Goal: Transaction & Acquisition: Purchase product/service

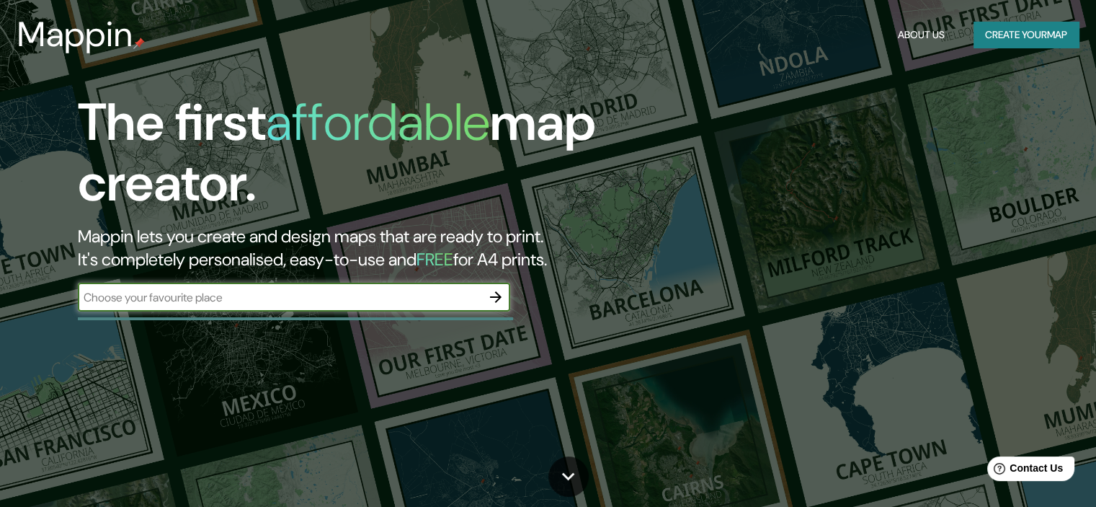
click at [329, 306] on div "​" at bounding box center [294, 297] width 432 height 29
type input "CHANCAY"
click at [493, 299] on icon "button" at bounding box center [495, 296] width 17 height 17
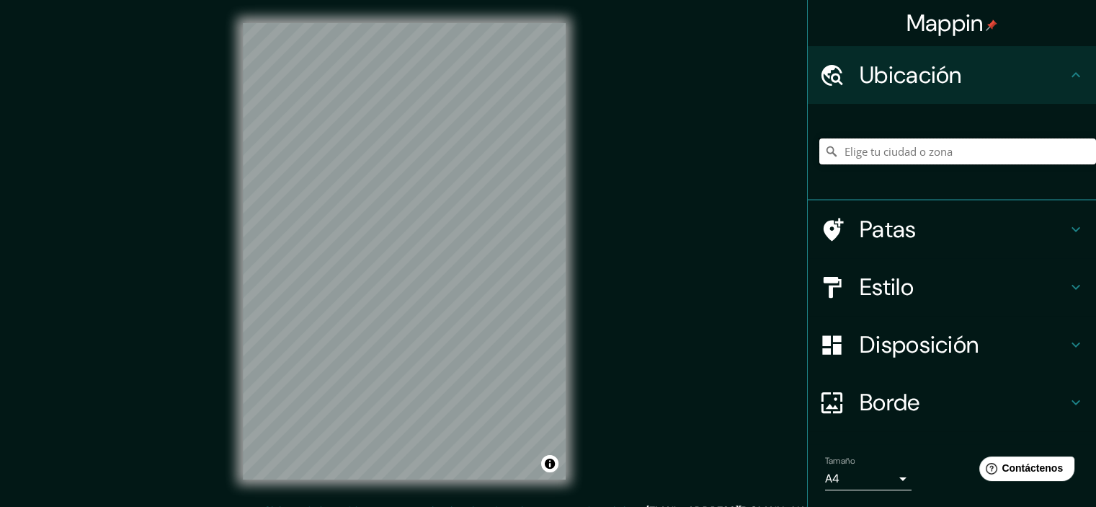
click at [913, 151] on input "Elige tu ciudad o zona" at bounding box center [957, 151] width 277 height 26
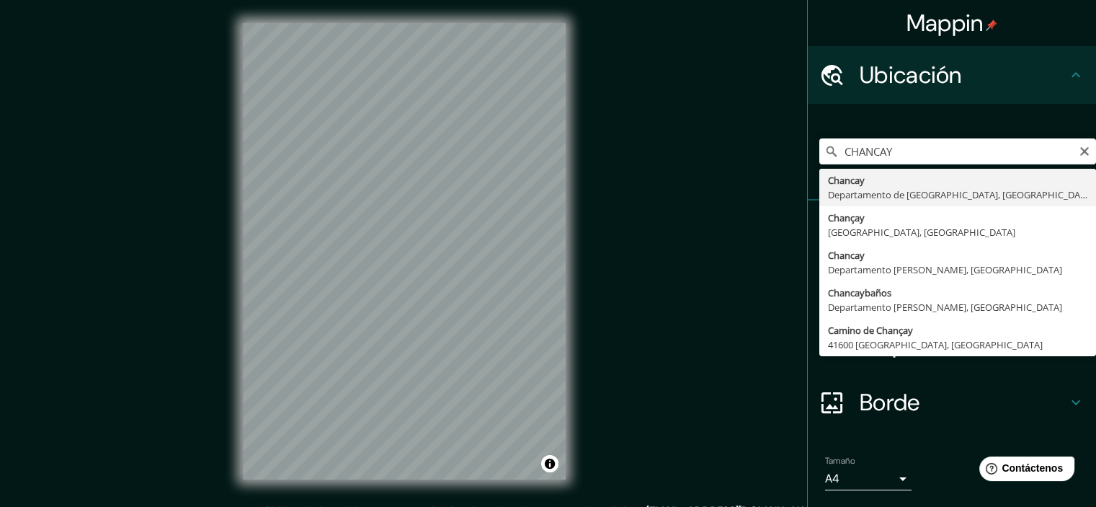
type input "[GEOGRAPHIC_DATA], [GEOGRAPHIC_DATA], [GEOGRAPHIC_DATA]"
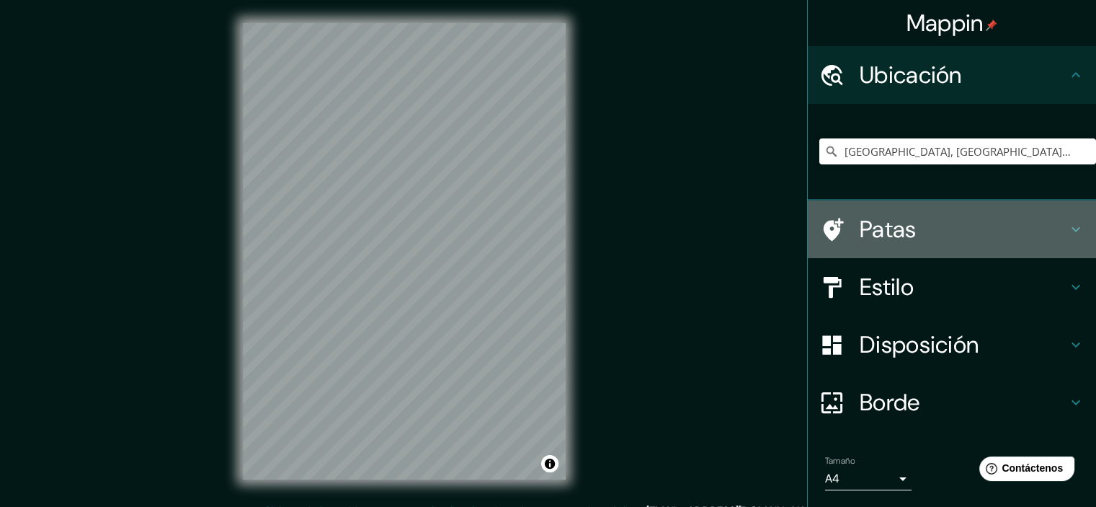
click at [1067, 226] on icon at bounding box center [1075, 229] width 17 height 17
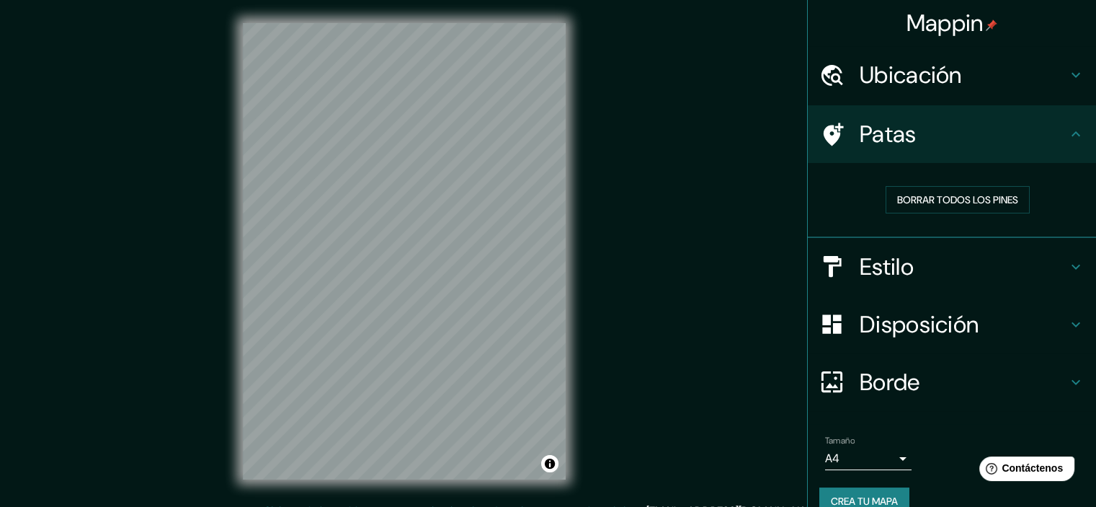
click at [1067, 133] on icon at bounding box center [1075, 133] width 17 height 17
click at [1054, 259] on h4 "Estilo" at bounding box center [964, 266] width 208 height 29
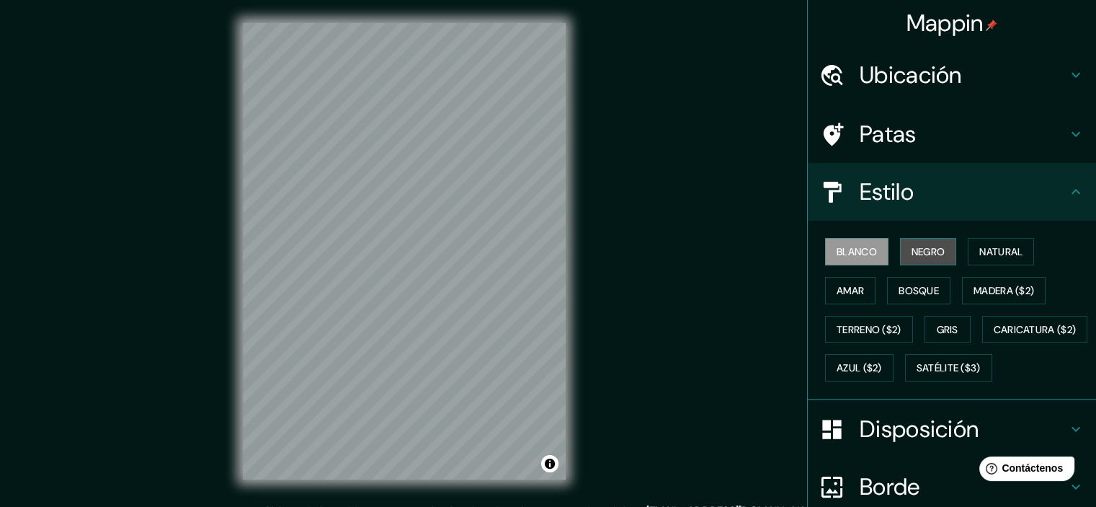
click at [924, 247] on font "Negro" at bounding box center [929, 251] width 34 height 13
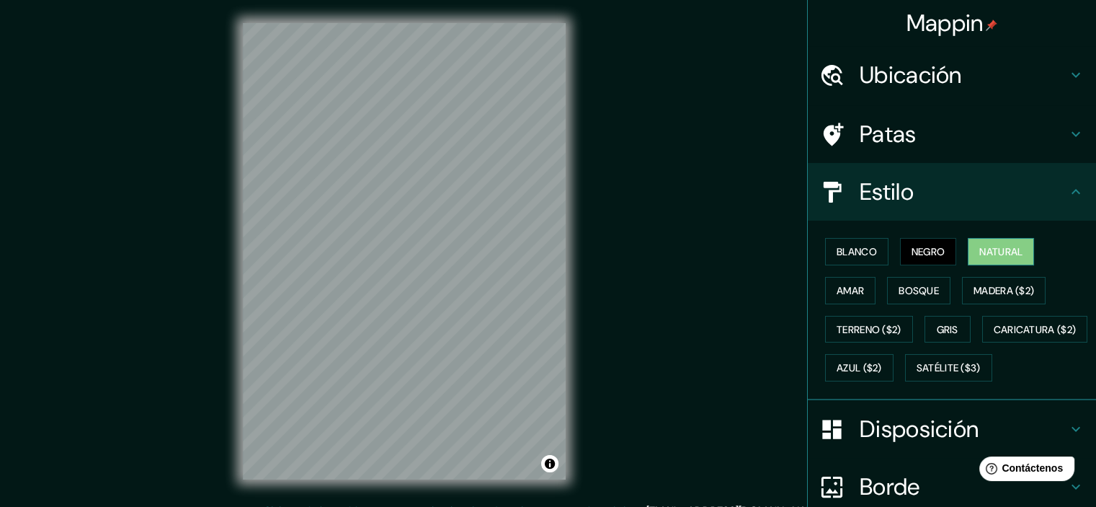
click at [979, 248] on font "Natural" at bounding box center [1000, 251] width 43 height 13
click at [846, 284] on font "Amar" at bounding box center [850, 290] width 27 height 13
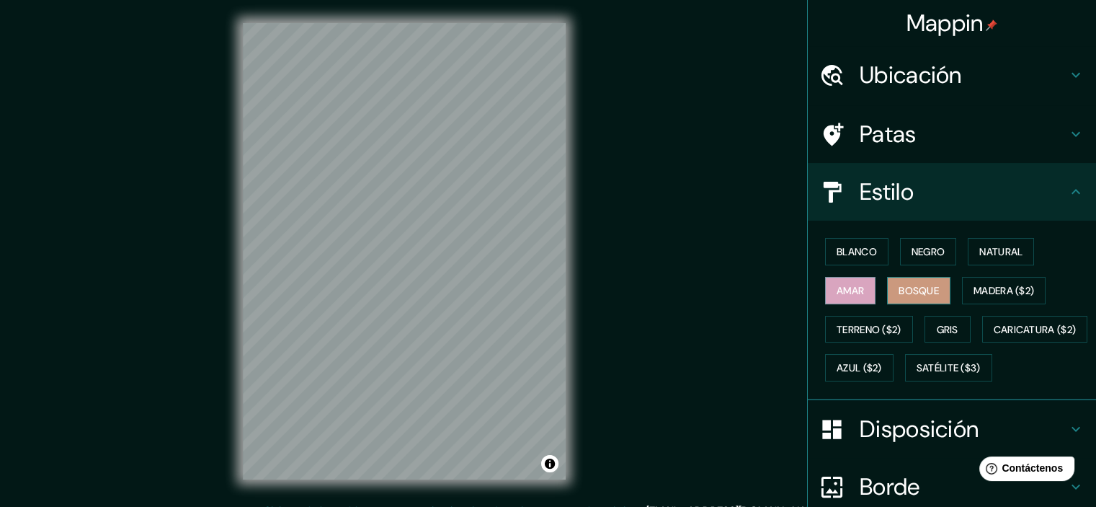
click at [915, 297] on font "Bosque" at bounding box center [919, 290] width 40 height 19
click at [986, 293] on font "Madera ($2)" at bounding box center [1004, 290] width 61 height 13
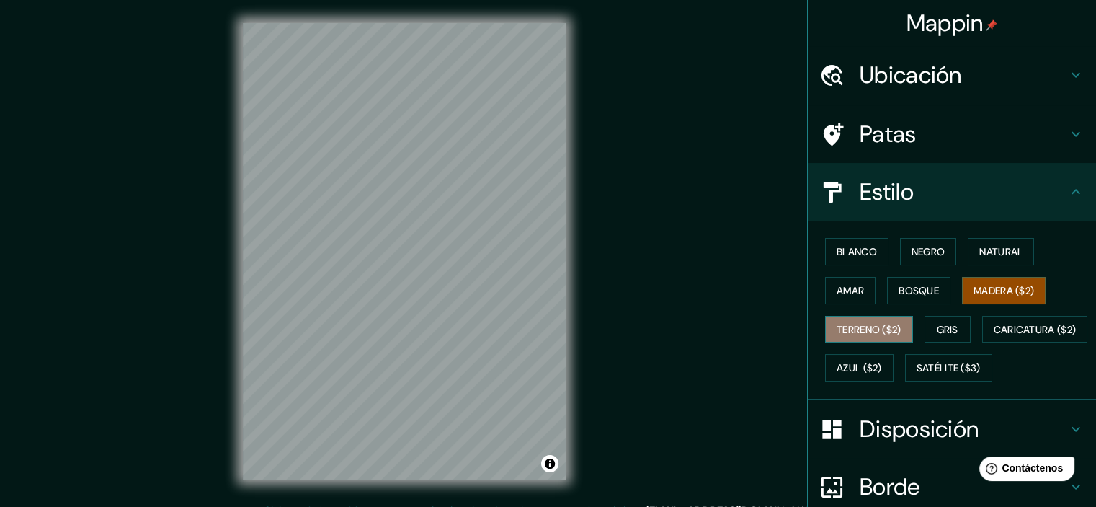
click at [867, 326] on font "Terreno ($2)" at bounding box center [869, 329] width 65 height 13
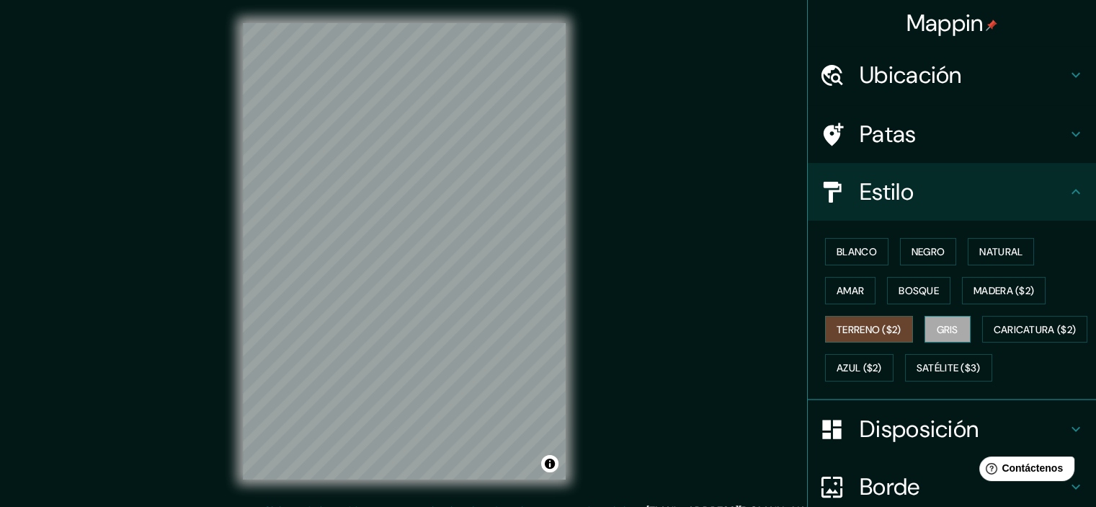
click at [946, 330] on font "Gris" at bounding box center [948, 329] width 22 height 13
click at [994, 336] on font "Caricatura ($2)" at bounding box center [1035, 329] width 83 height 13
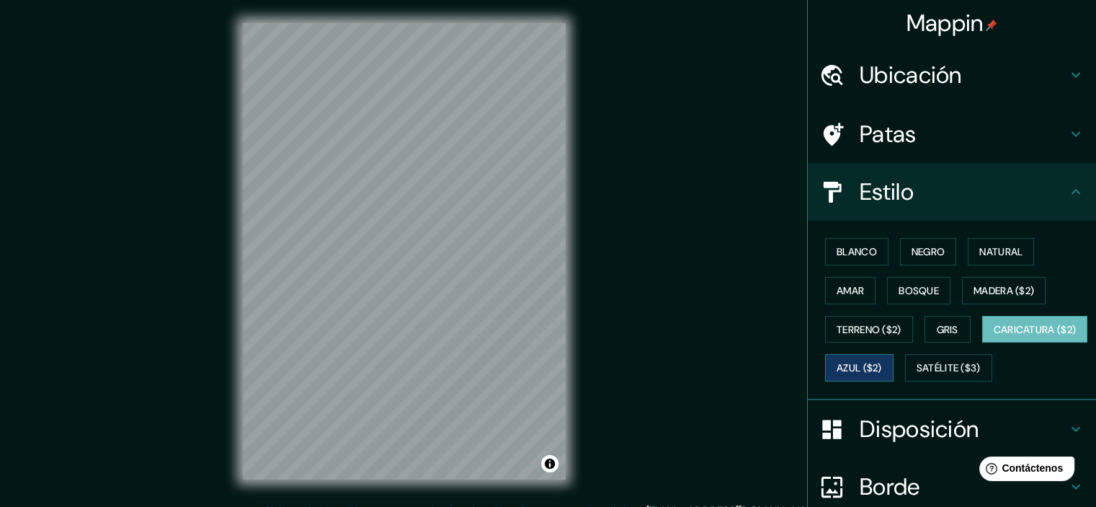
click at [882, 364] on font "Azul ($2)" at bounding box center [859, 368] width 45 height 13
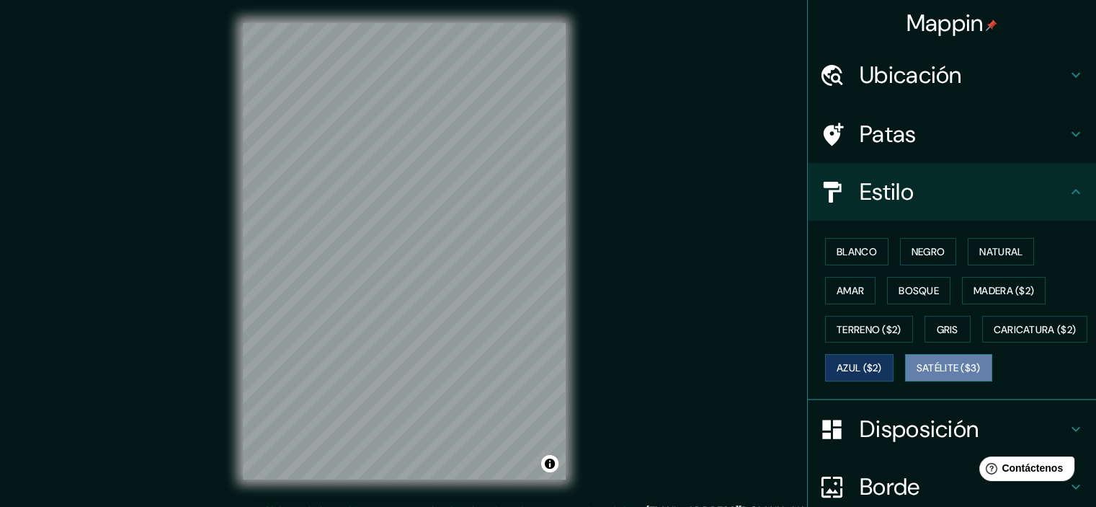
click at [917, 375] on font "Satélite ($3)" at bounding box center [949, 368] width 64 height 13
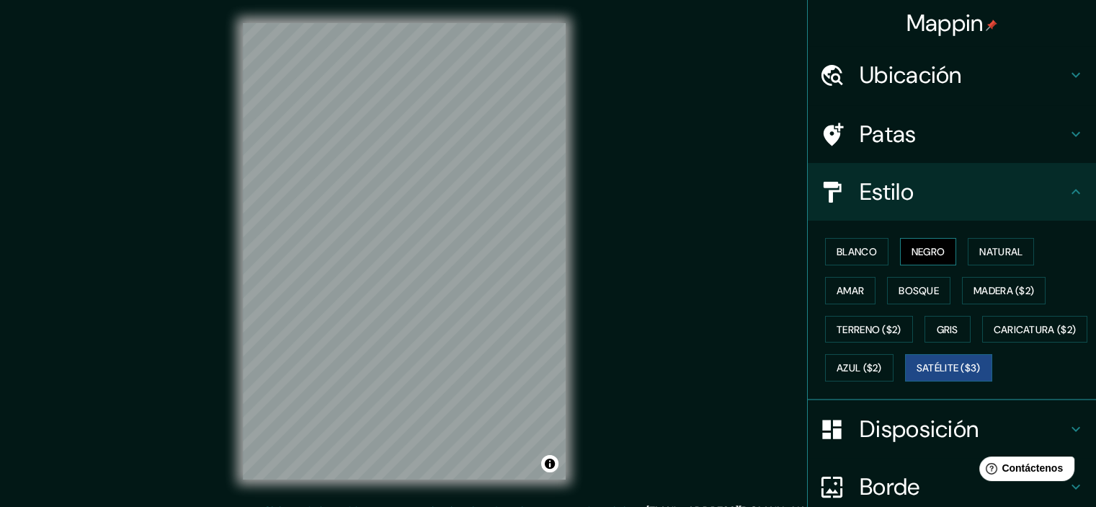
click at [912, 252] on font "Negro" at bounding box center [929, 251] width 34 height 13
click at [871, 254] on button "Blanco" at bounding box center [856, 251] width 63 height 27
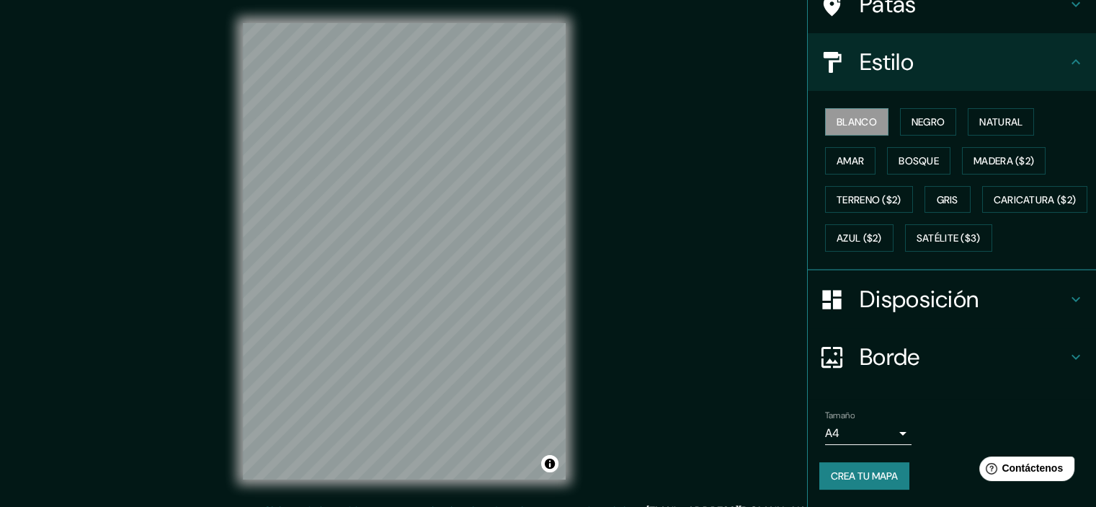
scroll to position [164, 0]
click at [1056, 294] on div "Disposición" at bounding box center [952, 299] width 288 height 58
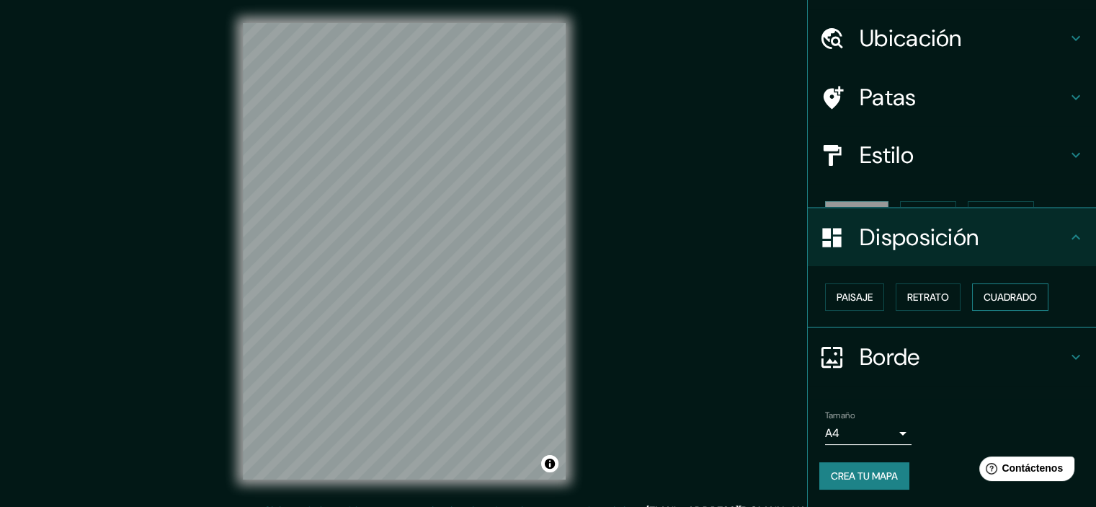
scroll to position [12, 0]
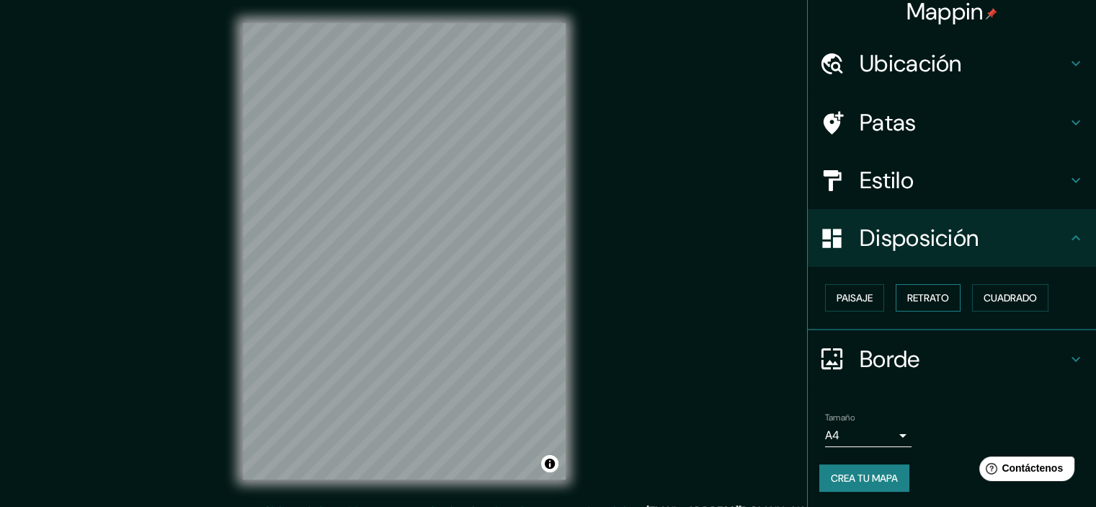
click at [929, 292] on font "Retrato" at bounding box center [928, 297] width 42 height 13
click at [855, 296] on font "Paisaje" at bounding box center [855, 297] width 36 height 13
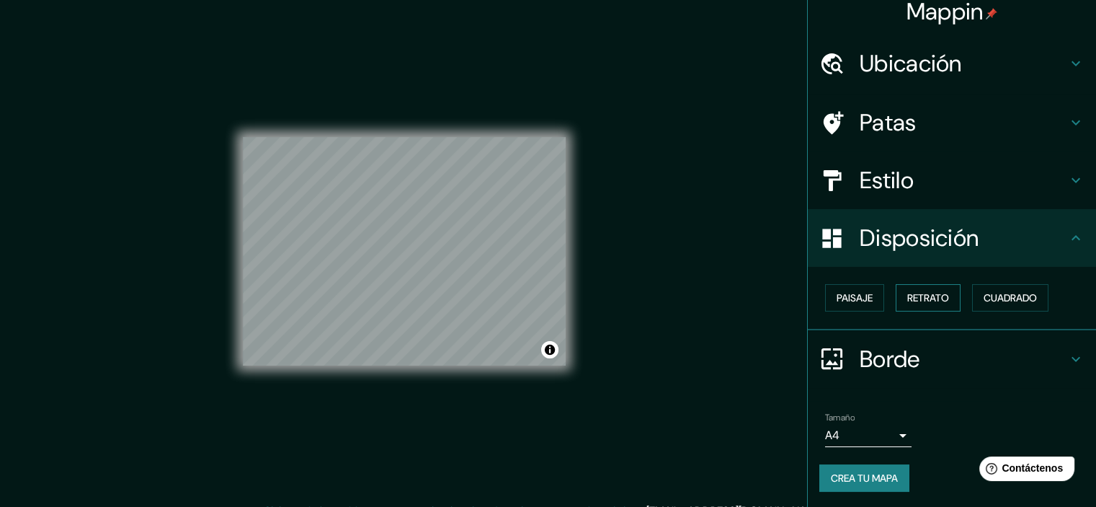
click at [912, 297] on font "Retrato" at bounding box center [928, 297] width 42 height 13
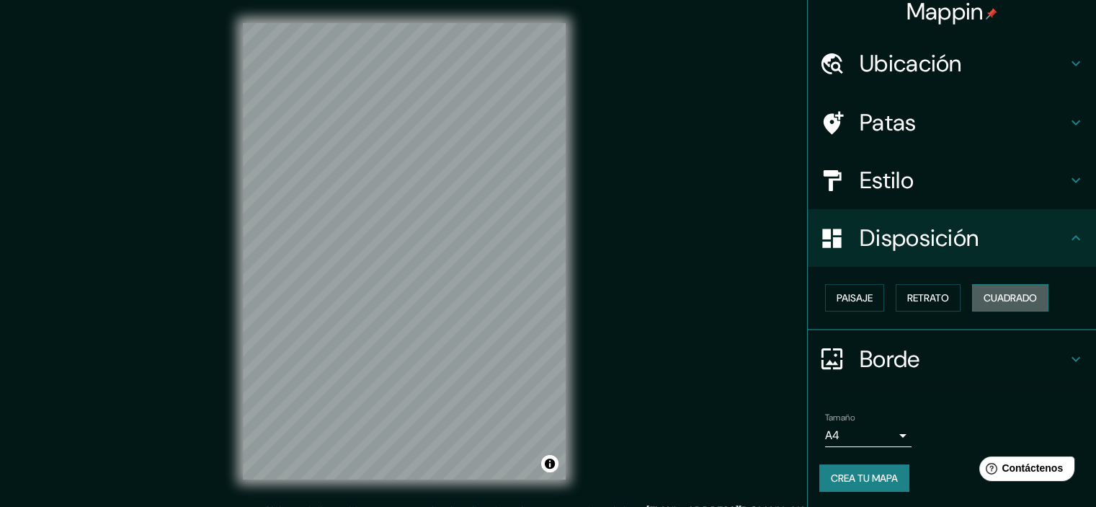
click at [993, 297] on font "Cuadrado" at bounding box center [1010, 297] width 53 height 13
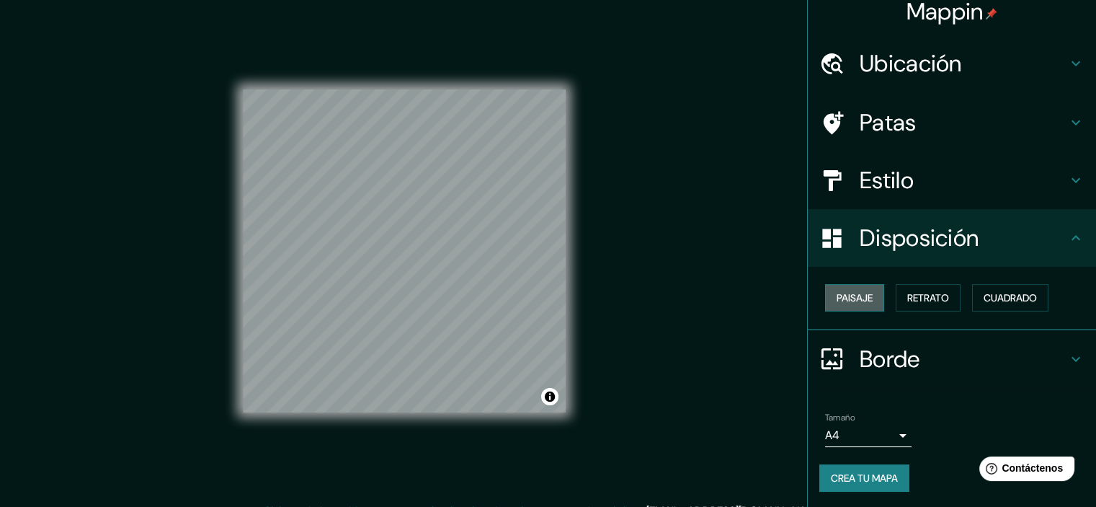
click at [859, 298] on font "Paisaje" at bounding box center [855, 297] width 36 height 13
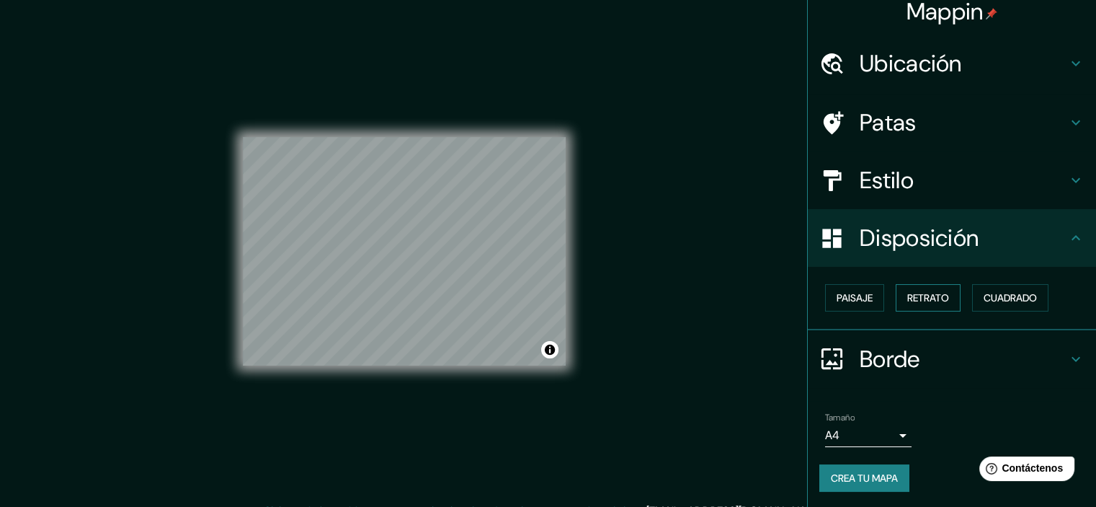
click at [923, 298] on font "Retrato" at bounding box center [928, 297] width 42 height 13
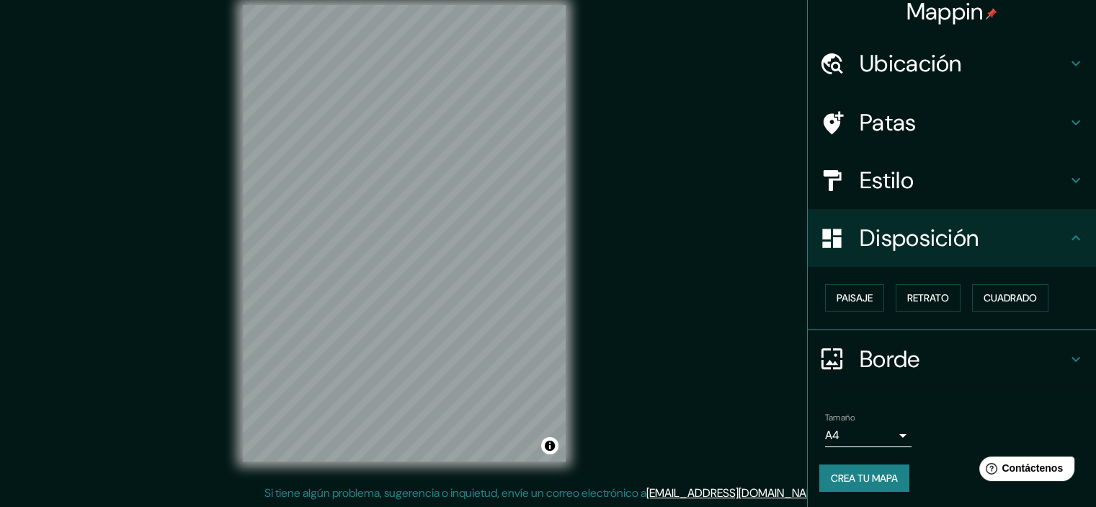
scroll to position [0, 0]
